Goal: Task Accomplishment & Management: Manage account settings

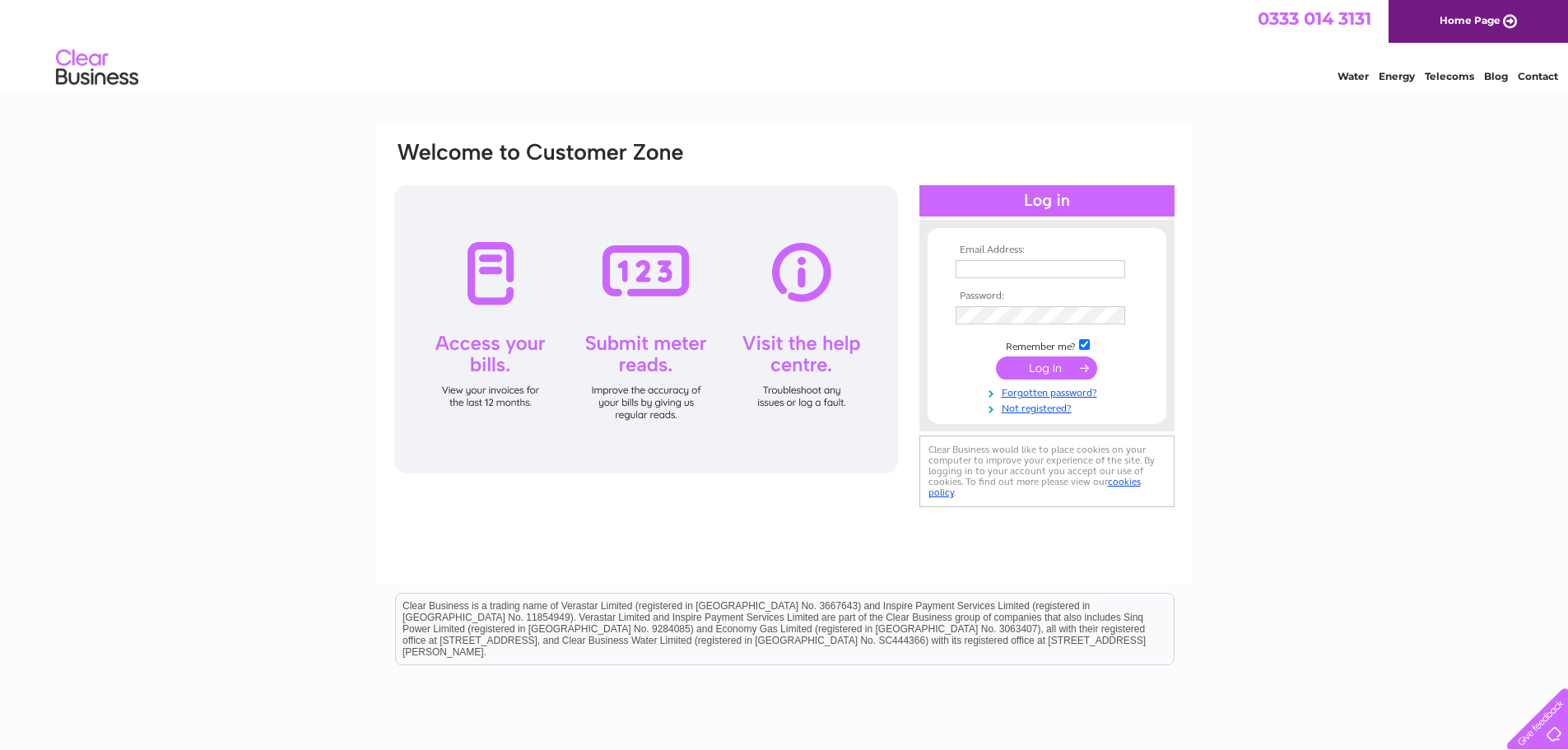
type input "mail@aulddairy.co.uk"
click at [1064, 369] on input "submit" at bounding box center [1047, 367] width 101 height 23
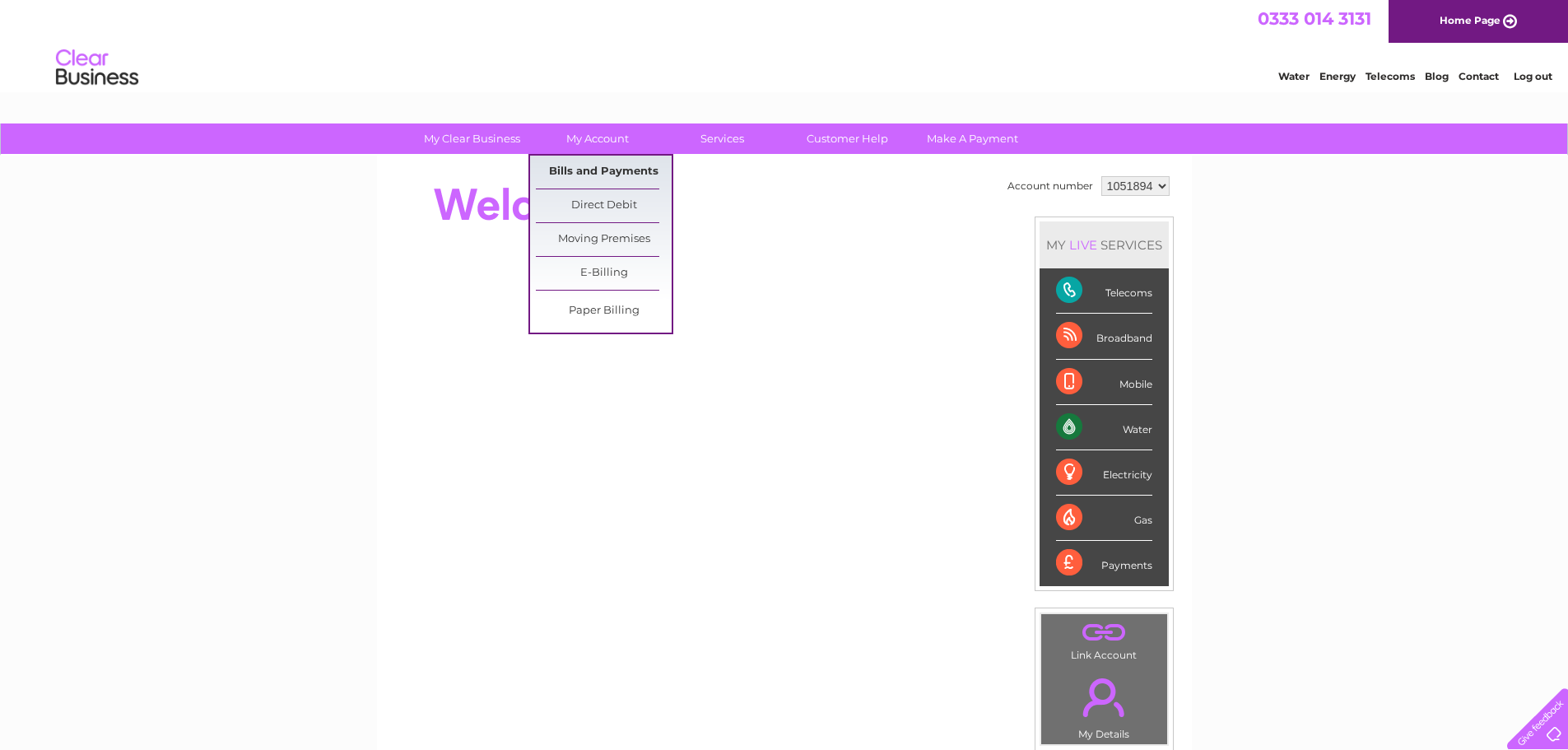
click at [604, 165] on link "Bills and Payments" at bounding box center [604, 172] width 136 height 33
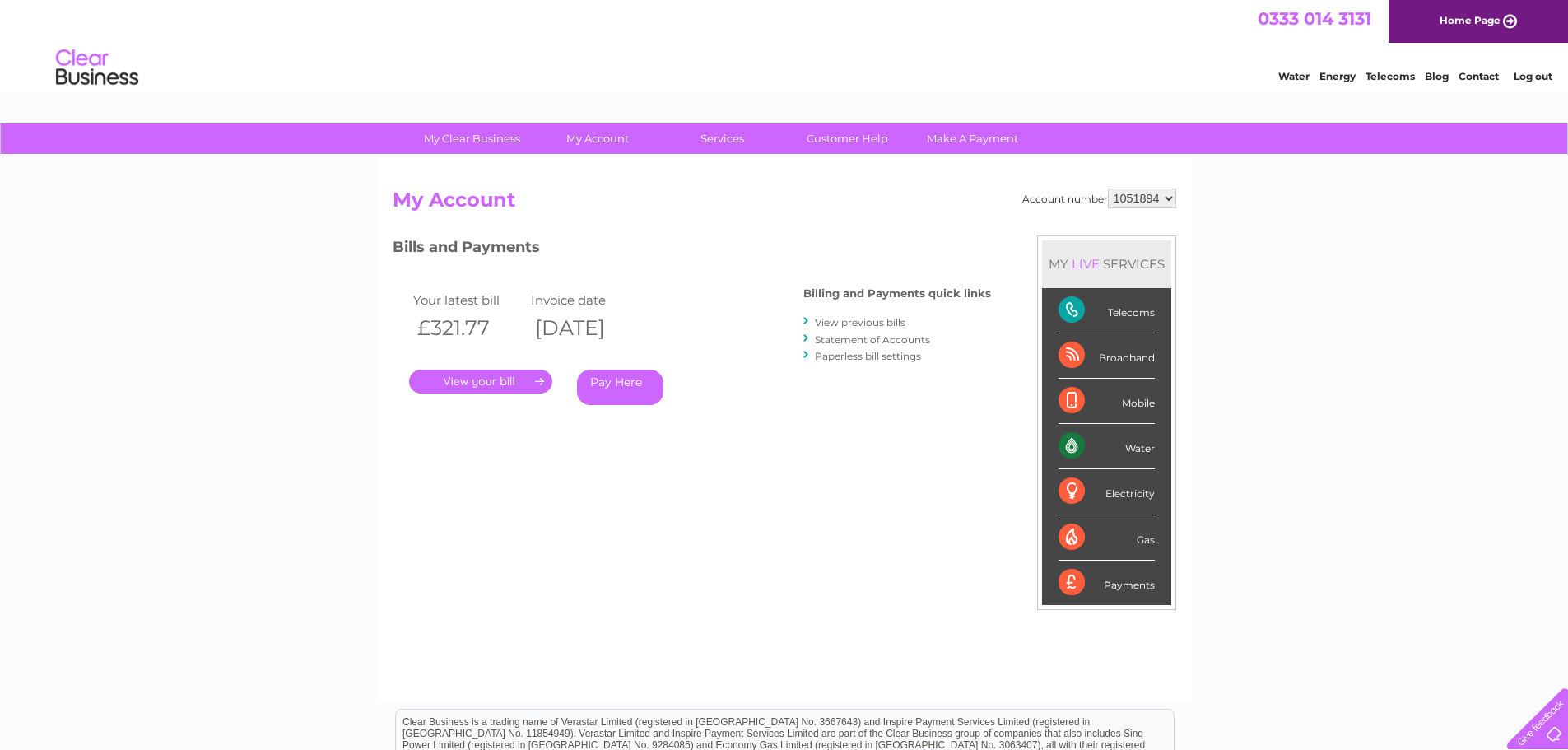
scroll to position [82, 0]
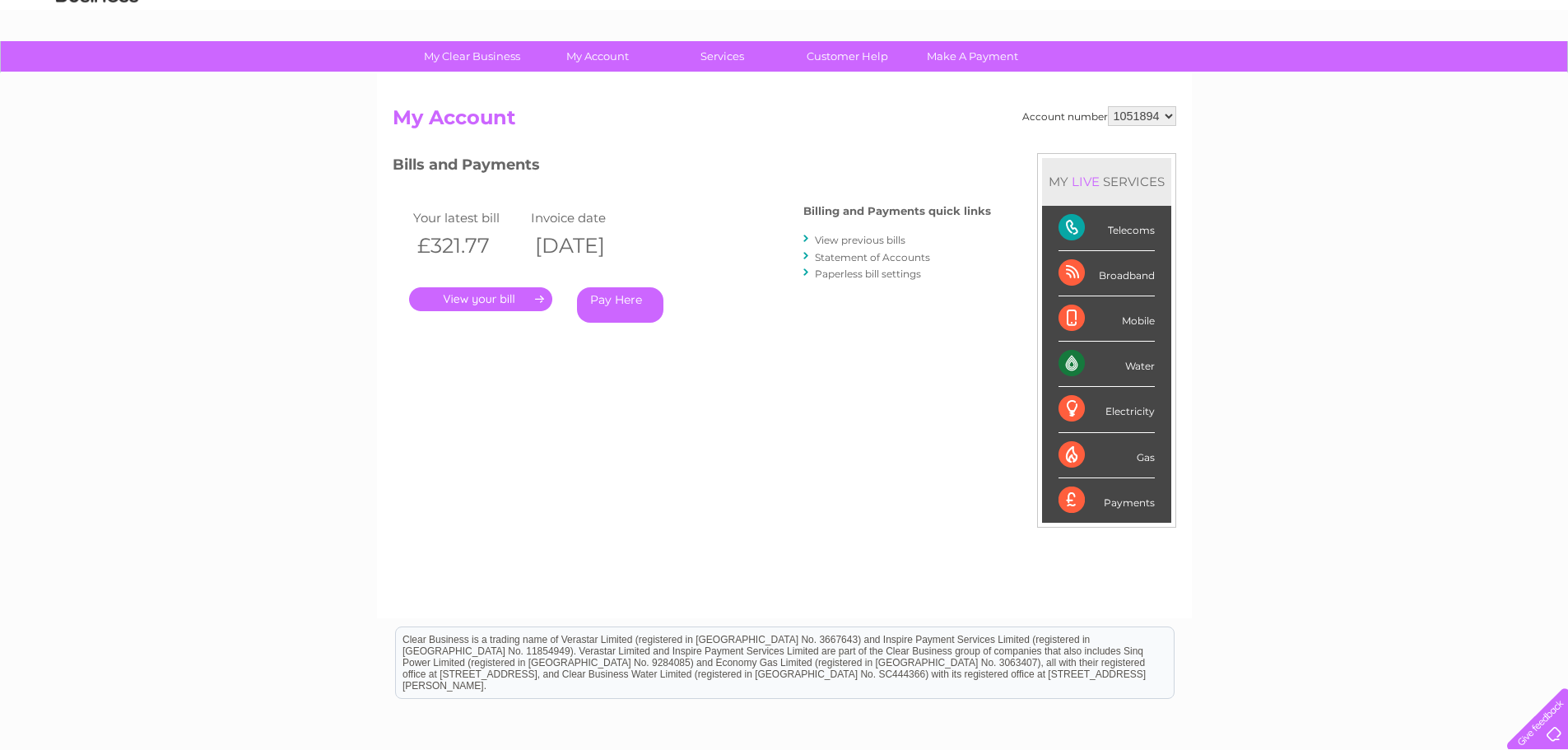
click at [471, 296] on link "." at bounding box center [481, 299] width 143 height 24
